Goal: Check status: Check status

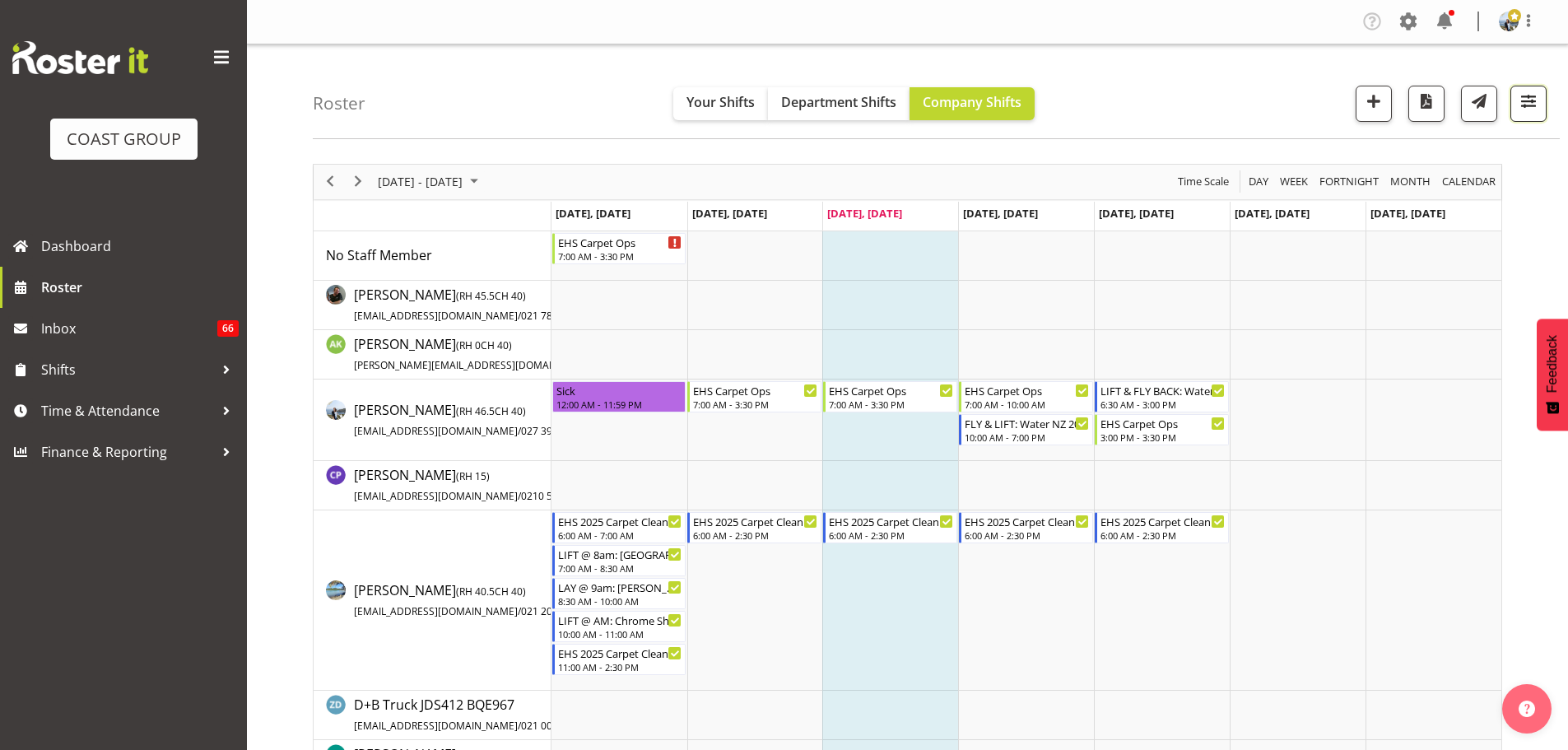
click at [1510, 111] on button "button" at bounding box center [1528, 103] width 36 height 36
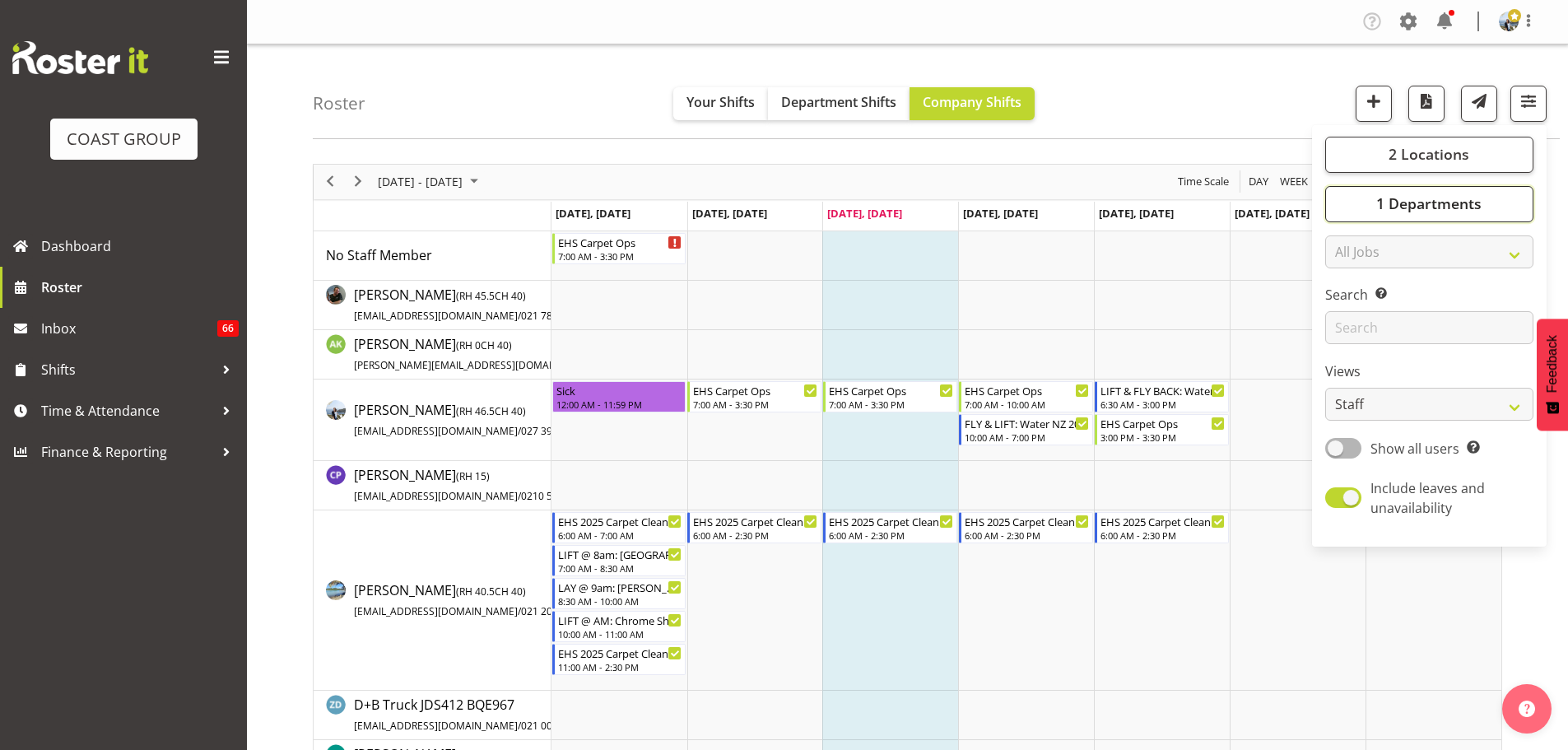
click at [1483, 190] on button "1 Departments" at bounding box center [1430, 203] width 208 height 36
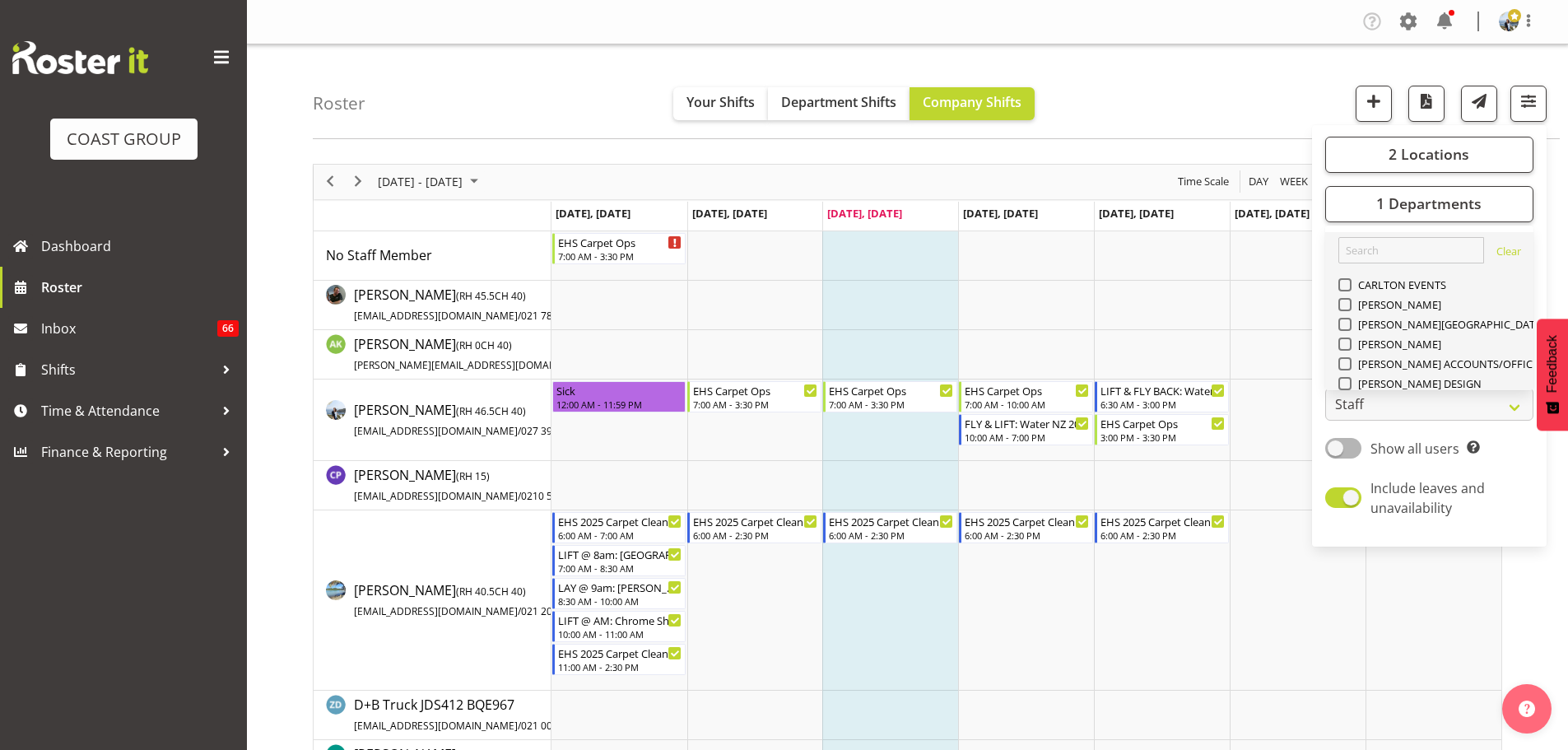
click at [1413, 713] on span "EHS AKL PANEL" at bounding box center [1393, 719] width 83 height 13
click at [1349, 714] on input "EHS AKL PANEL" at bounding box center [1344, 719] width 11 height 11
checkbox input "true"
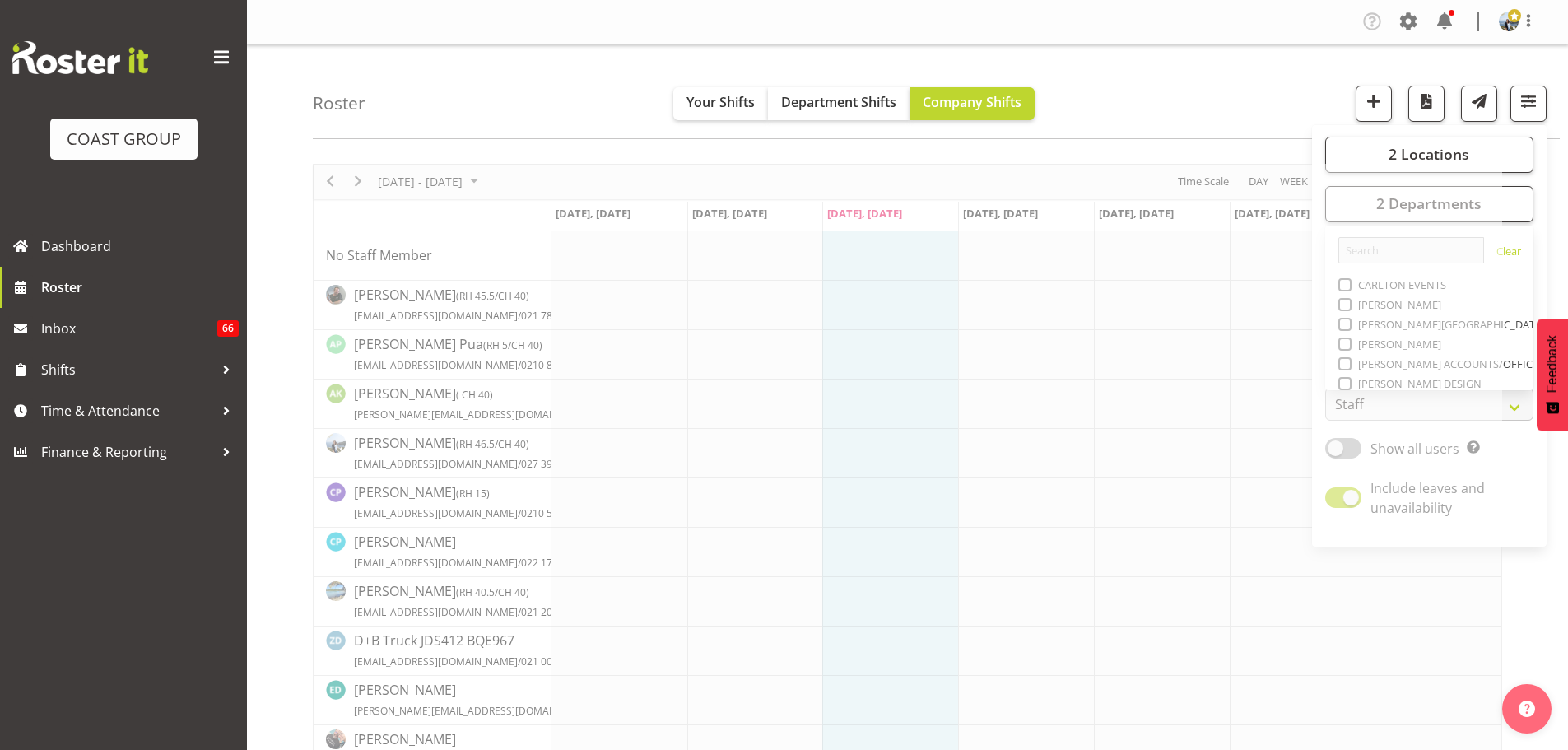
click at [474, 102] on div "Roster Your Shifts Department Shifts Company Shifts 2 Locations Clear CARLTON E…" at bounding box center [936, 92] width 1247 height 95
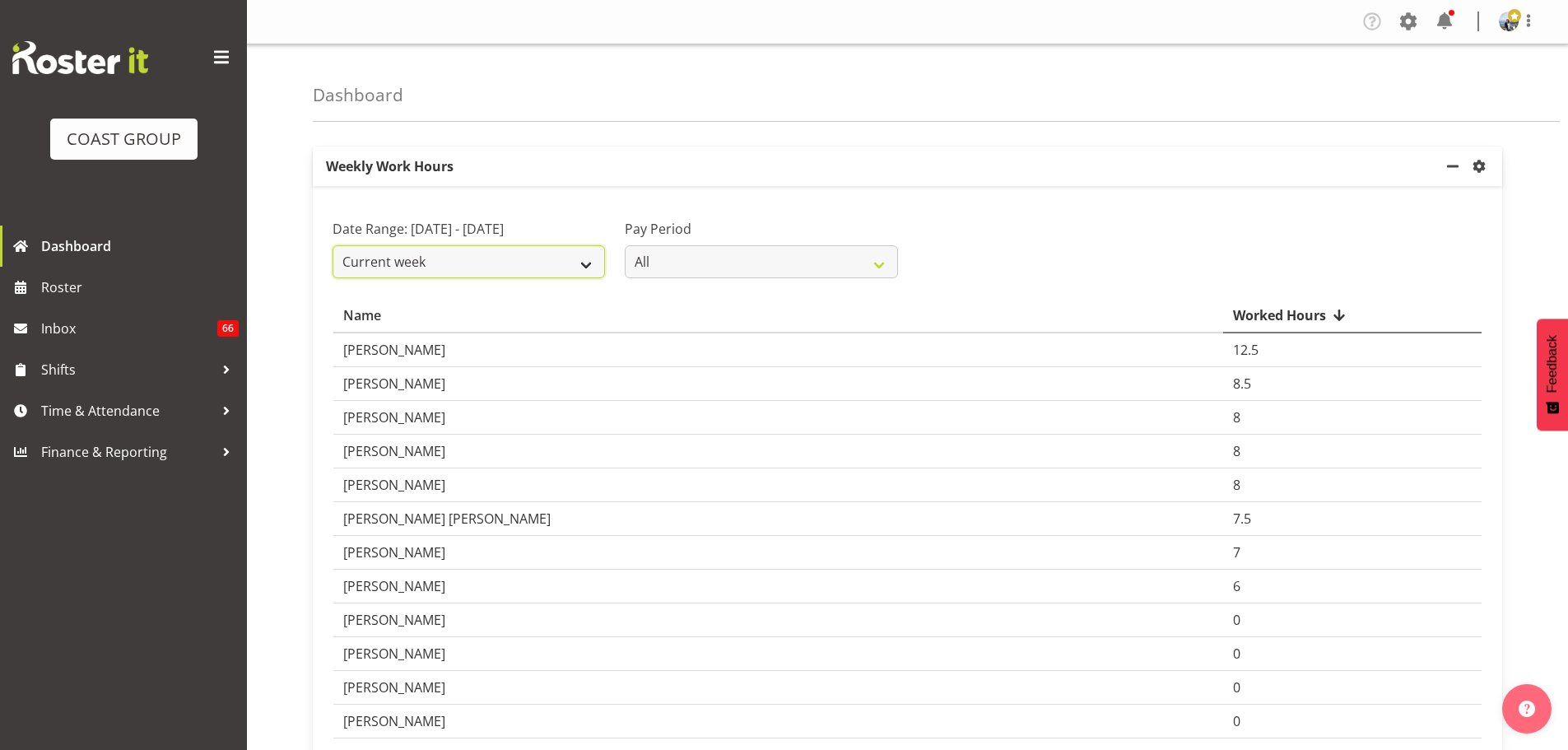
click at [507, 273] on select "Current week Last week Current Month Last Month Last 30 days" at bounding box center [469, 262] width 272 height 33
click at [333, 265] on select "Current week Last week Current Month Last Month Last 30 days" at bounding box center [469, 262] width 272 height 33
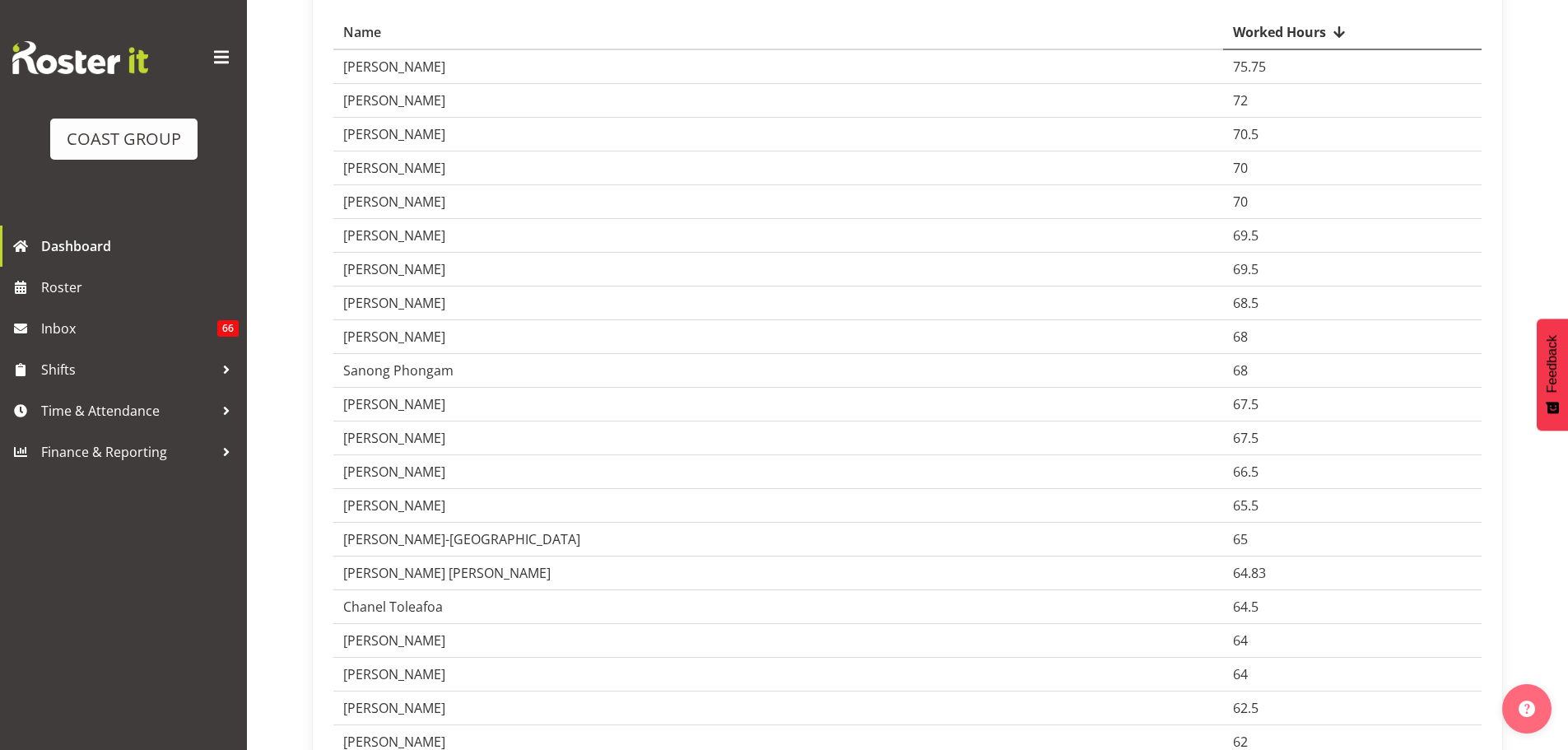
scroll to position [82, 0]
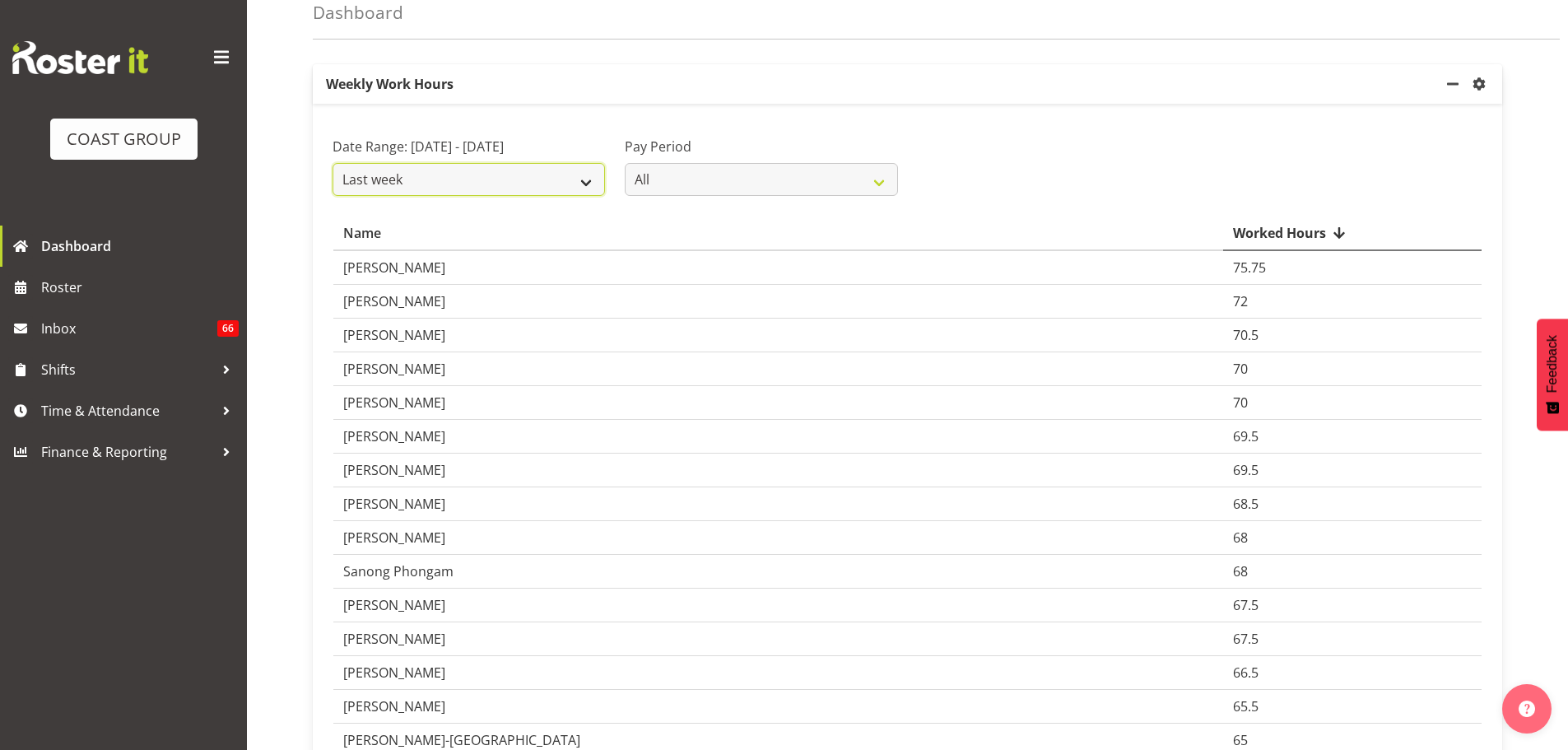
click at [494, 195] on select "Current week Last week Current Month Last Month Last 30 days" at bounding box center [469, 180] width 272 height 33
click at [333, 196] on select "Current week Last week Current Month Last Month Last 30 days" at bounding box center [469, 180] width 272 height 33
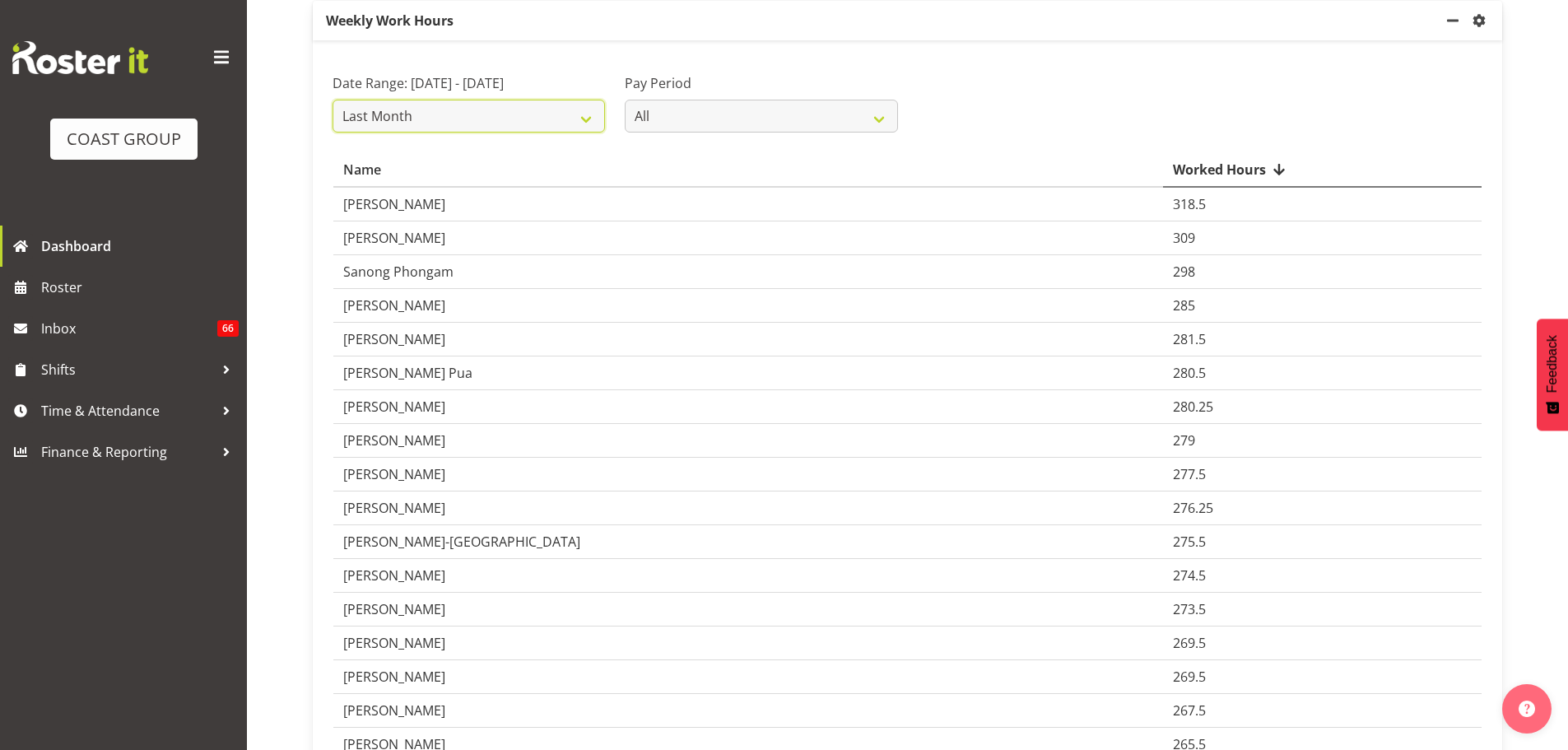
scroll to position [157, 0]
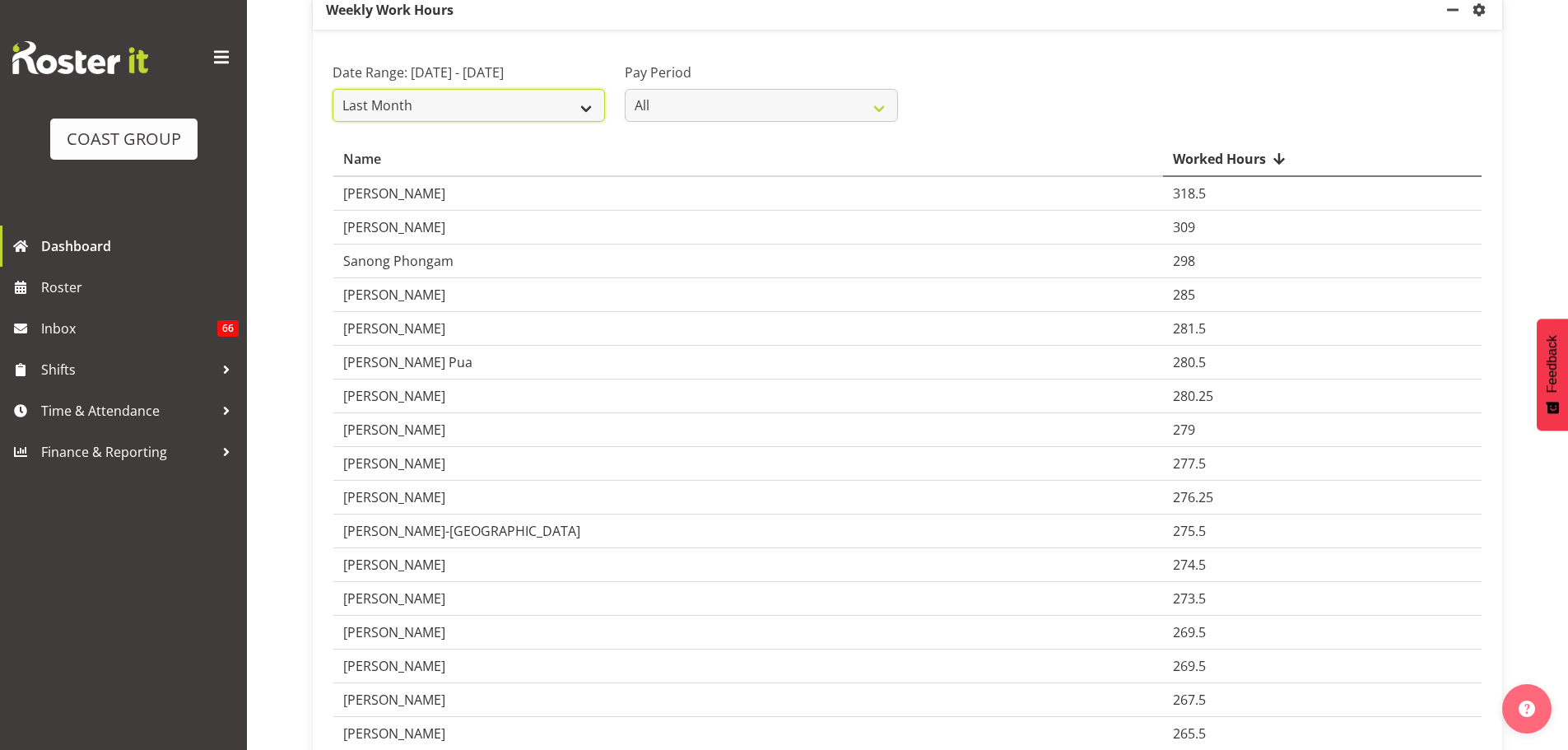
click at [447, 116] on select "Current week Last week Current Month Last Month Last 30 days" at bounding box center [469, 105] width 272 height 33
click at [333, 122] on select "Current week Last week Current Month Last Month Last 30 days" at bounding box center [469, 105] width 272 height 33
click at [526, 122] on select "Current week Last week Current Month Last Month Last 30 days" at bounding box center [469, 105] width 272 height 33
select select "current_month"
click at [333, 122] on select "Current week Last week Current Month Last Month Last 30 days" at bounding box center [469, 105] width 272 height 33
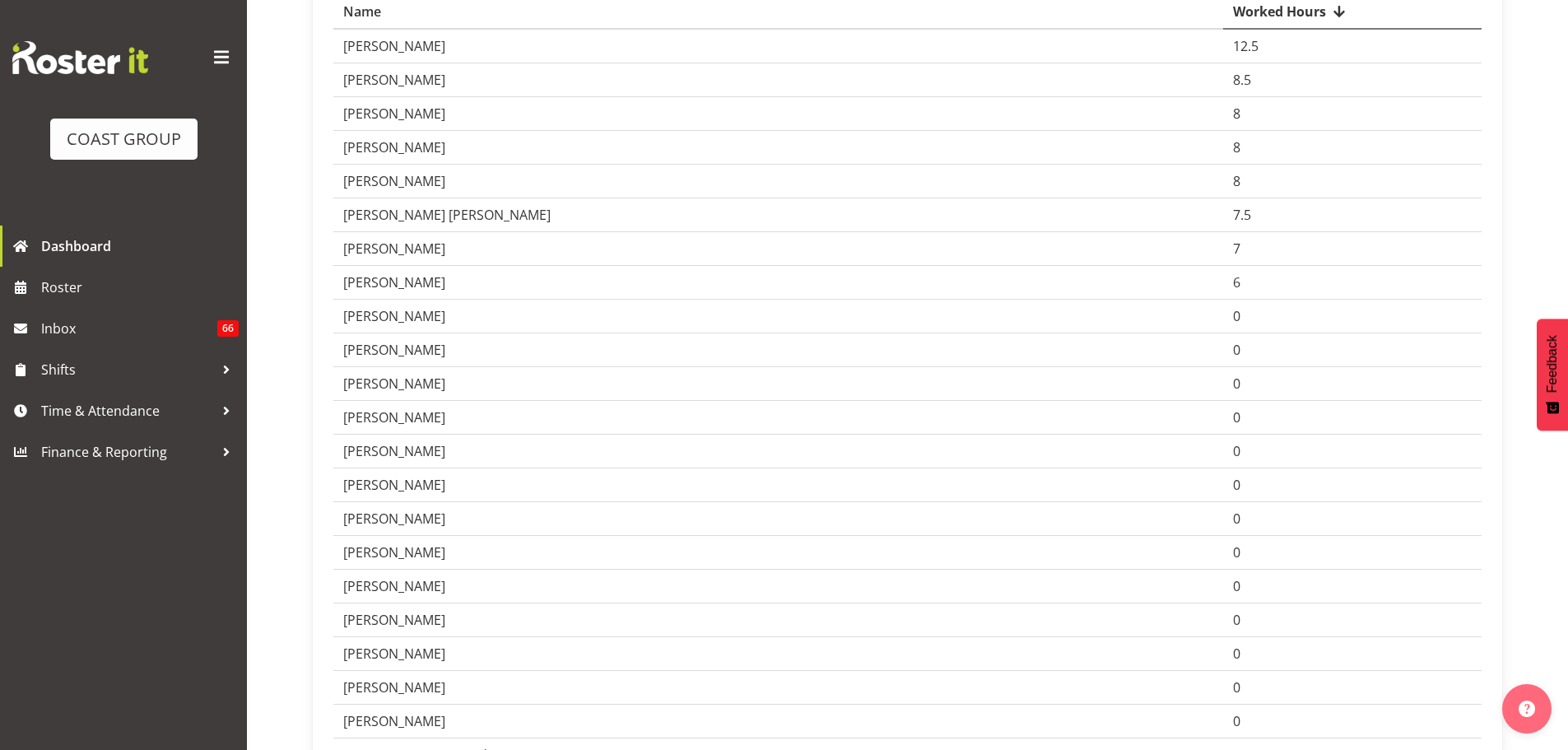
scroll to position [74, 0]
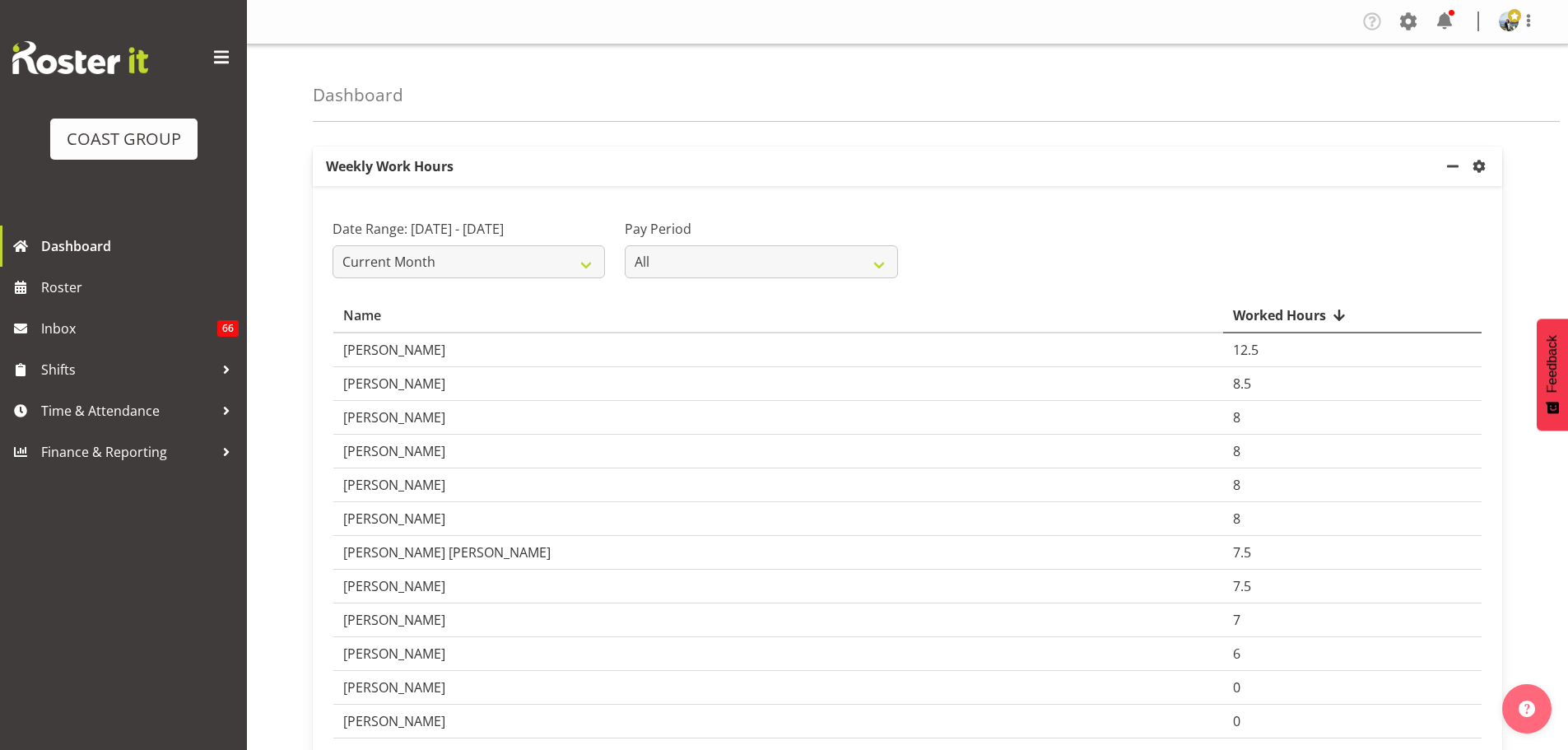
scroll to position [74, 0]
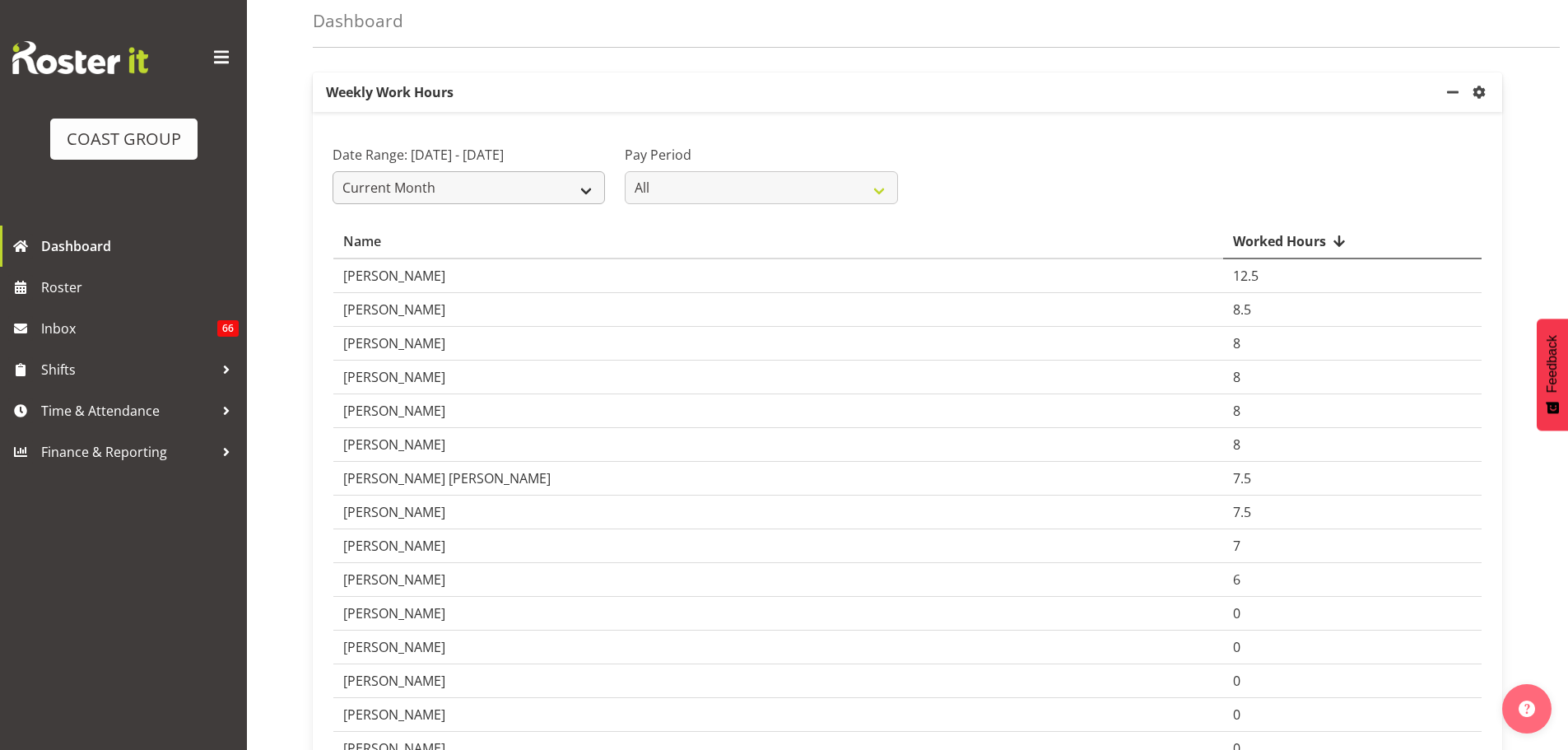
select select "last_month"
click at [333, 204] on select "Current week Last week Current Month Last Month Last 30 days" at bounding box center [469, 188] width 272 height 33
